Goal: Information Seeking & Learning: Learn about a topic

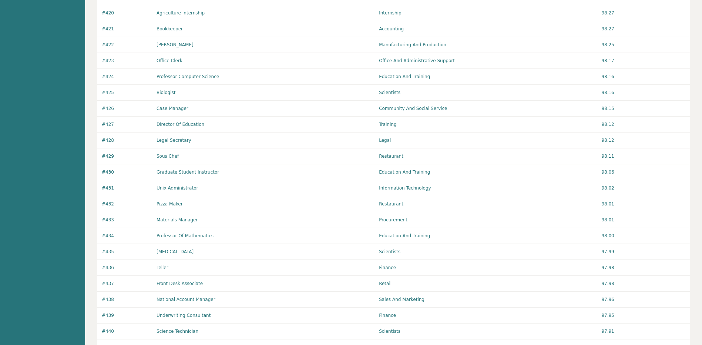
scroll to position [438, 0]
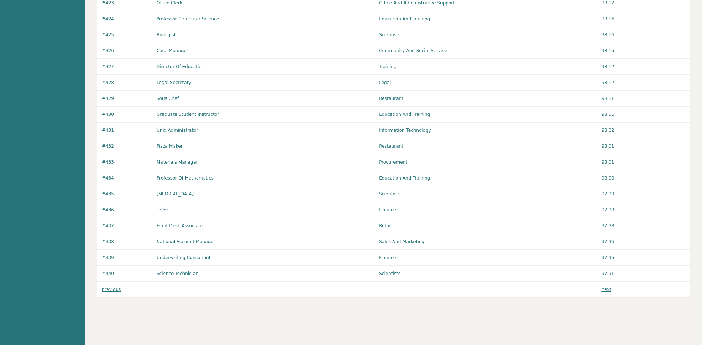
click at [605, 291] on link "next" at bounding box center [606, 289] width 10 height 5
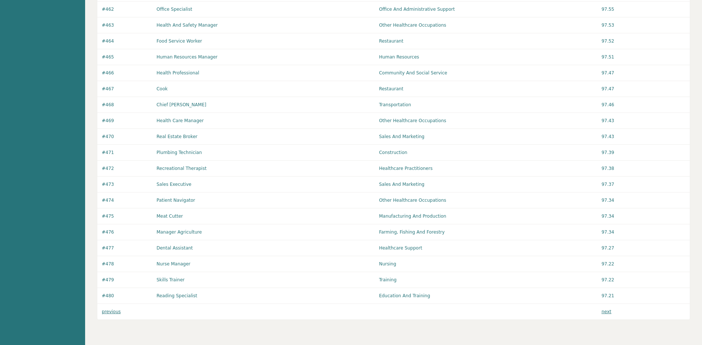
scroll to position [438, 0]
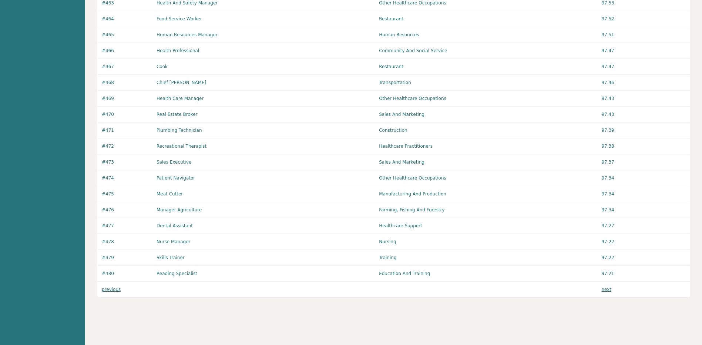
click at [110, 289] on link "previous" at bounding box center [111, 289] width 19 height 5
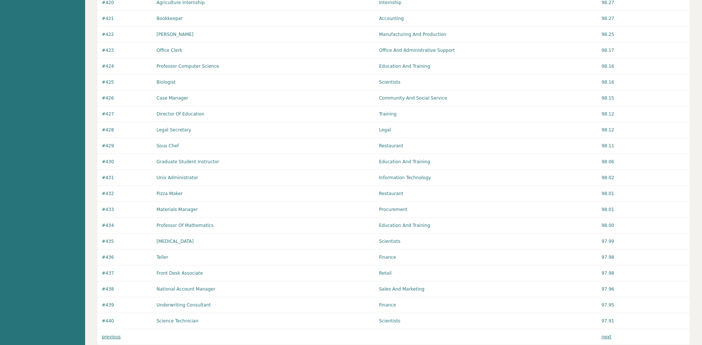
scroll to position [438, 0]
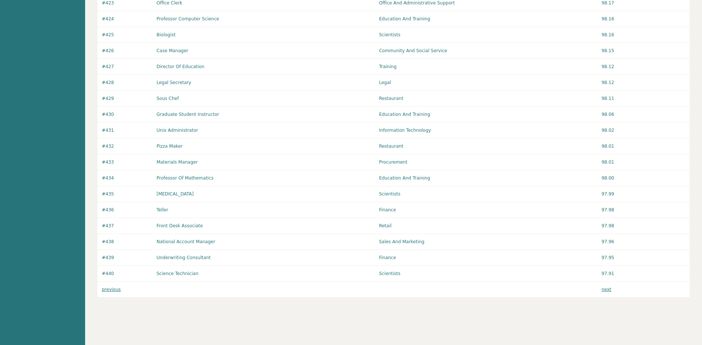
click at [106, 290] on link "previous" at bounding box center [111, 289] width 19 height 5
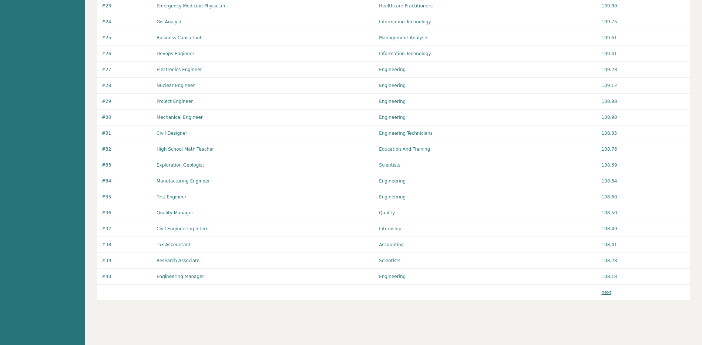
scroll to position [438, 0]
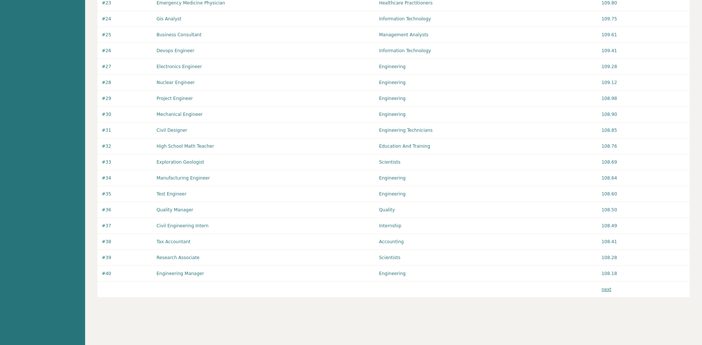
click at [607, 290] on link "next" at bounding box center [606, 289] width 10 height 5
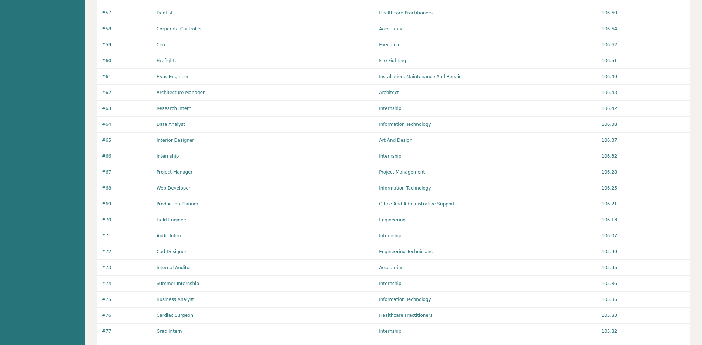
scroll to position [438, 0]
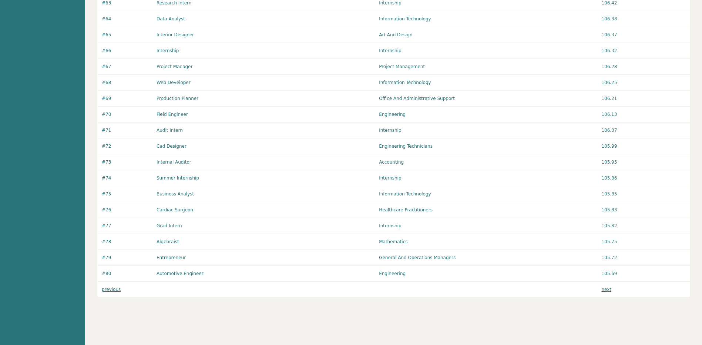
click at [106, 289] on link "previous" at bounding box center [111, 289] width 19 height 5
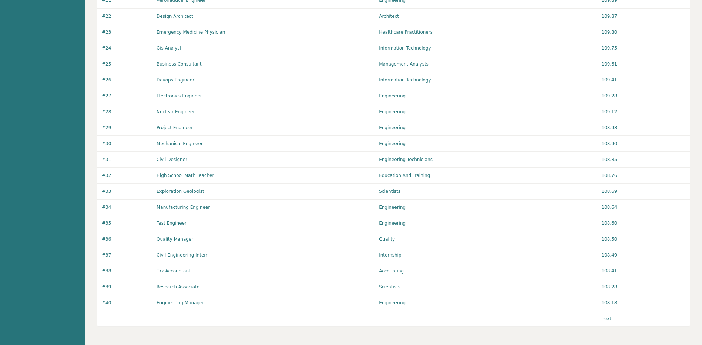
scroll to position [438, 0]
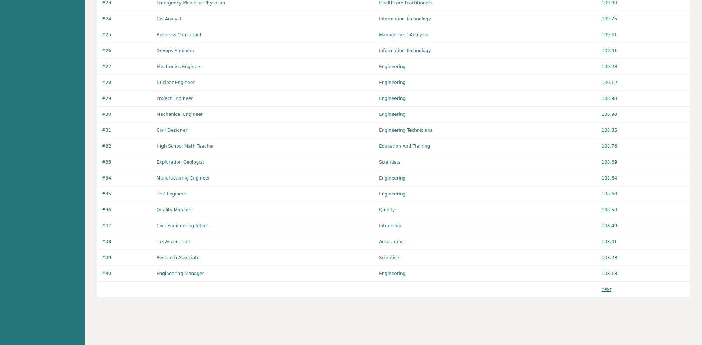
click at [604, 290] on link "next" at bounding box center [606, 289] width 10 height 5
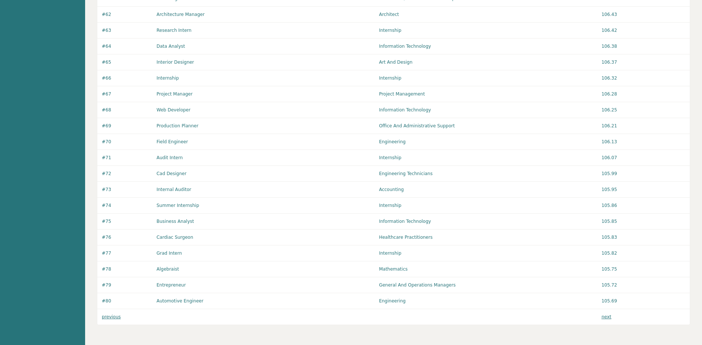
scroll to position [438, 0]
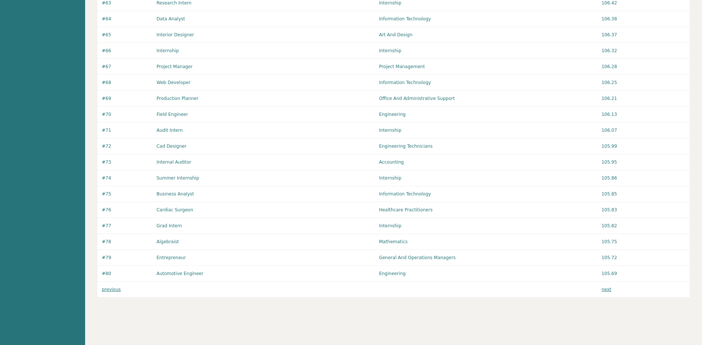
click at [602, 291] on link "next" at bounding box center [606, 289] width 10 height 5
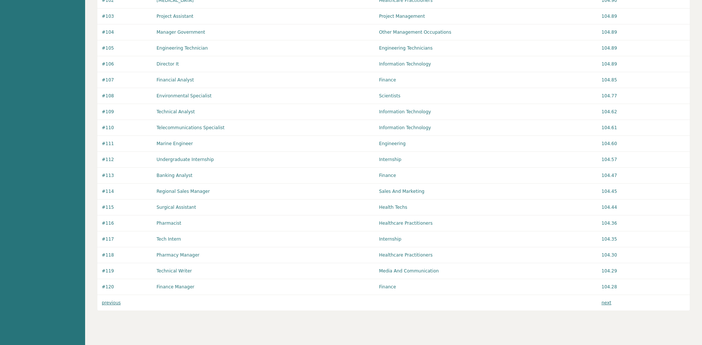
scroll to position [438, 0]
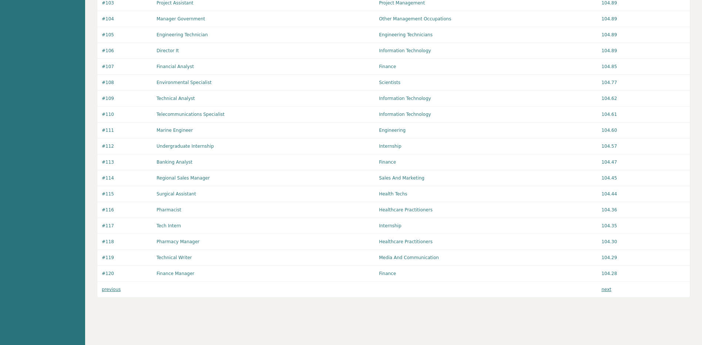
click at [607, 292] on p "next" at bounding box center [606, 289] width 10 height 7
click at [605, 290] on link "next" at bounding box center [606, 289] width 10 height 5
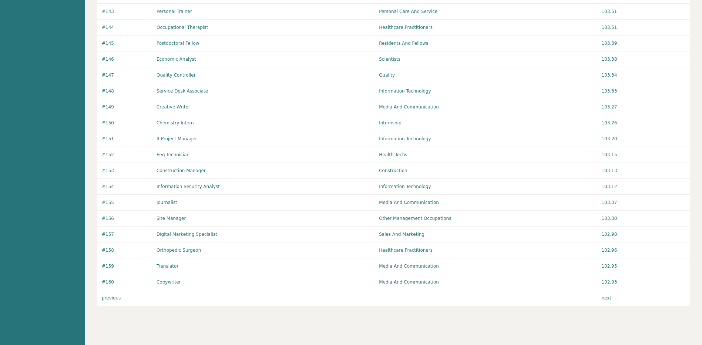
scroll to position [438, 0]
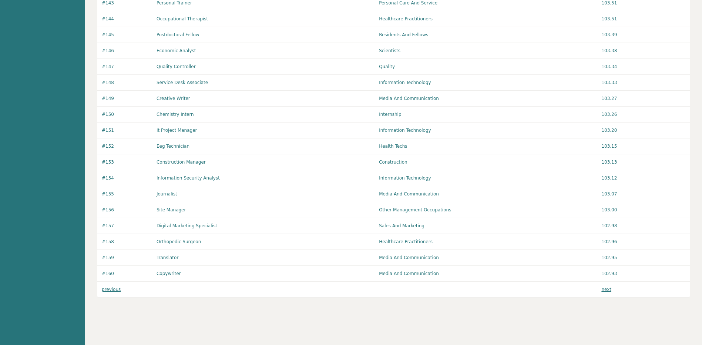
click at [604, 291] on link "next" at bounding box center [606, 289] width 10 height 5
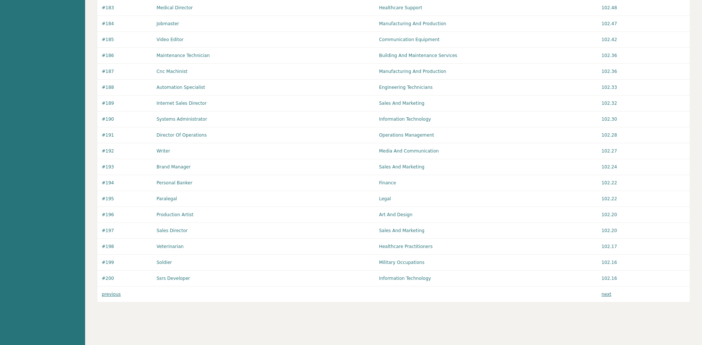
scroll to position [438, 0]
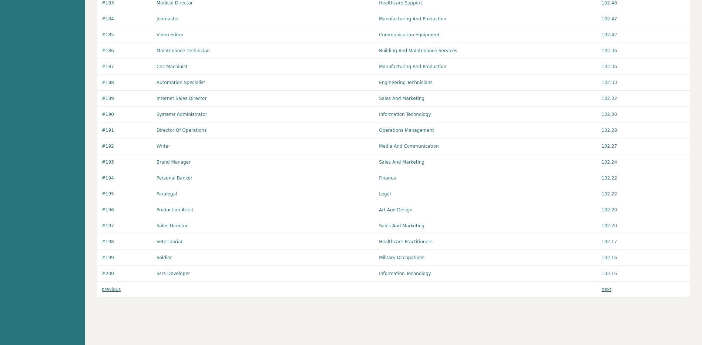
click at [603, 290] on link "next" at bounding box center [606, 289] width 10 height 5
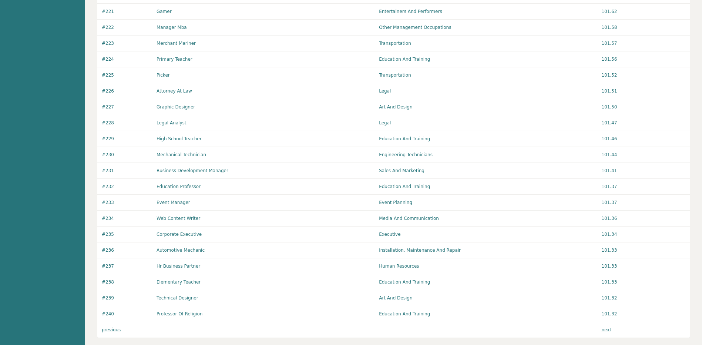
scroll to position [438, 0]
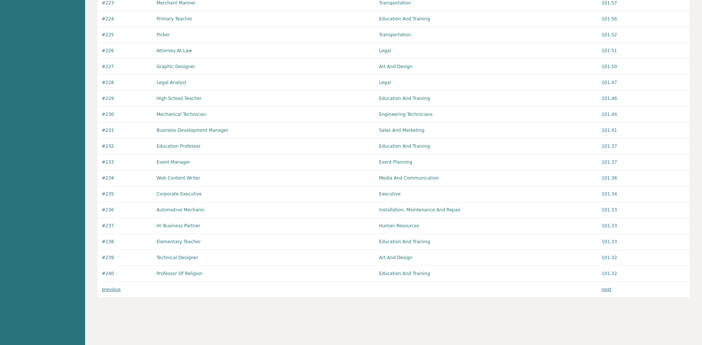
click at [605, 288] on link "next" at bounding box center [606, 289] width 10 height 5
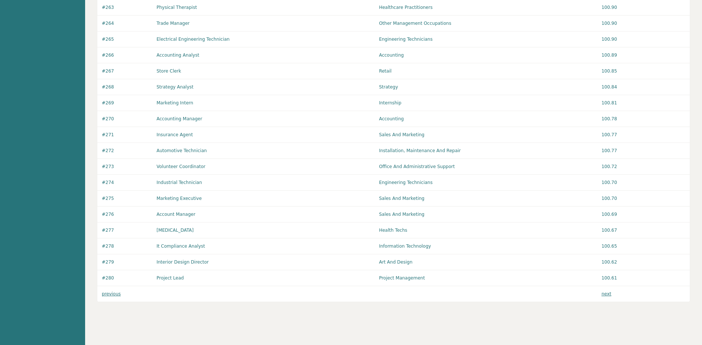
scroll to position [438, 0]
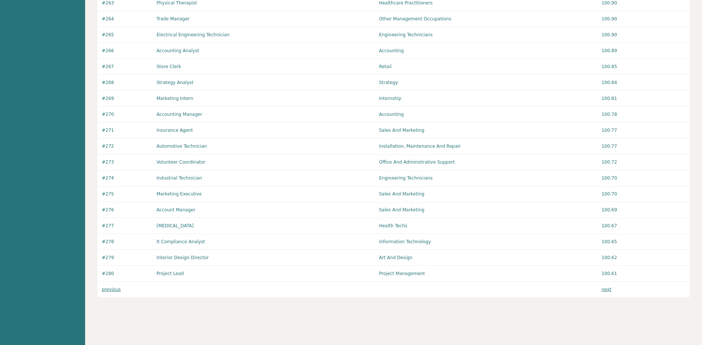
click at [604, 288] on link "next" at bounding box center [606, 289] width 10 height 5
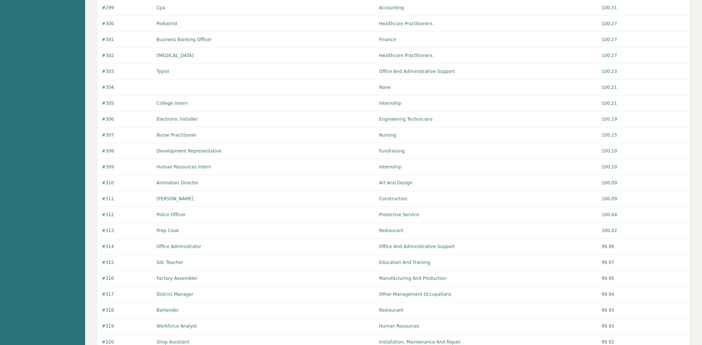
scroll to position [438, 0]
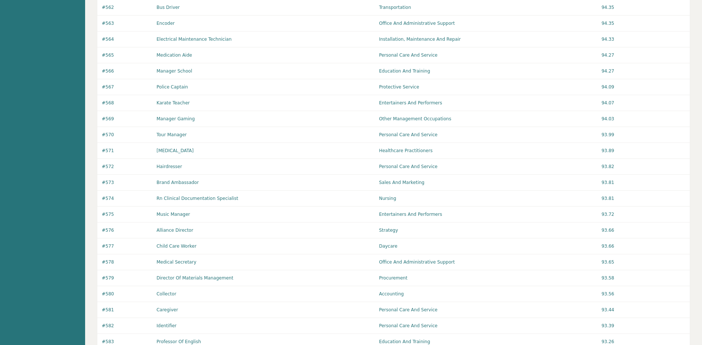
scroll to position [63, 0]
